Goal: Information Seeking & Learning: Learn about a topic

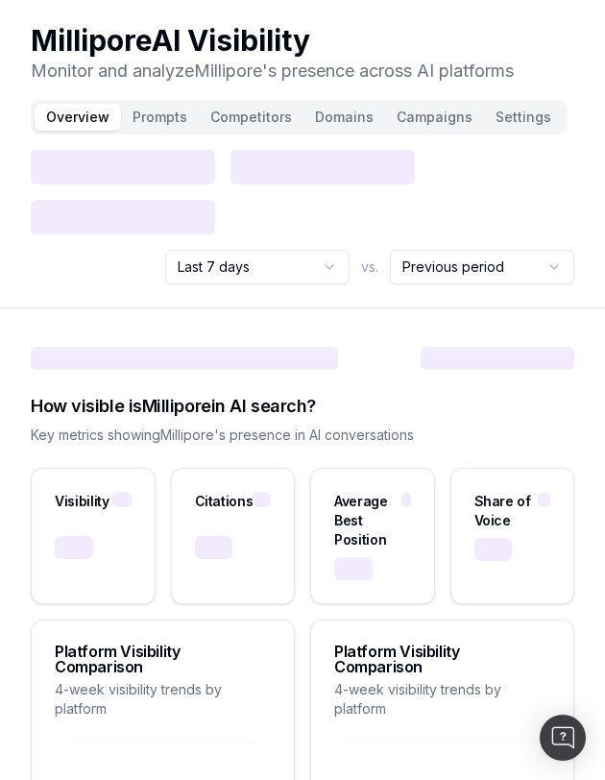
click at [487, 394] on div "How visible is Millipore in AI search?" at bounding box center [303, 406] width 544 height 27
